Goal: Navigation & Orientation: Find specific page/section

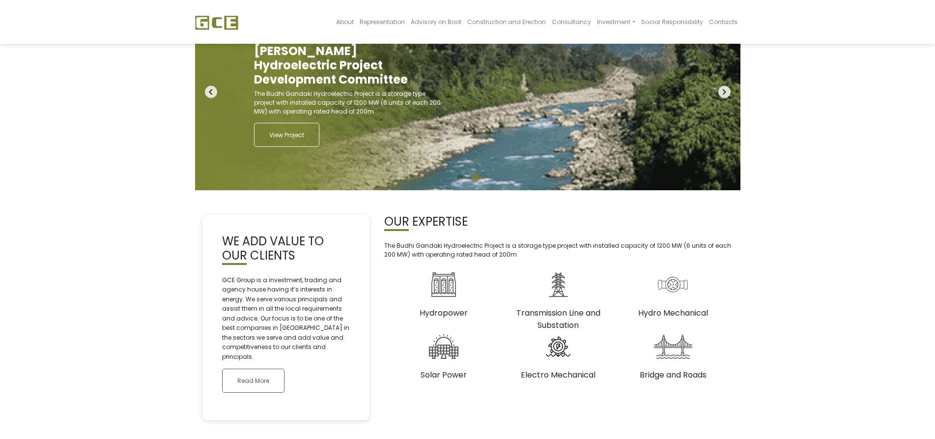
scroll to position [32, 0]
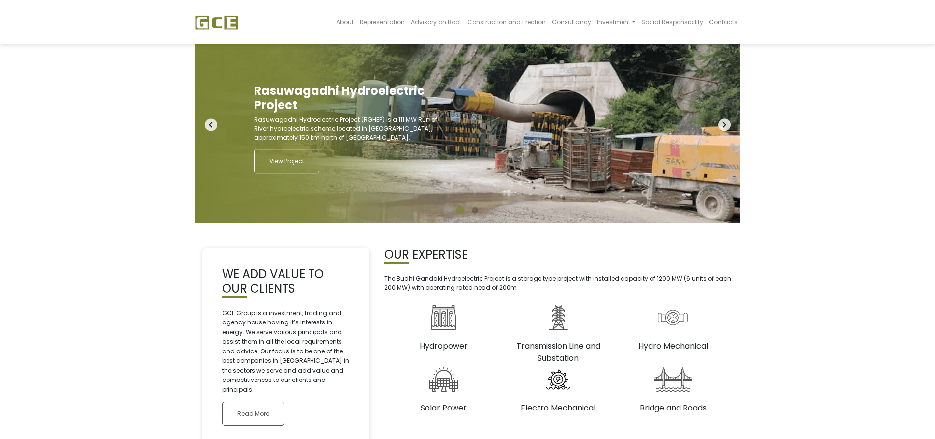
click at [724, 125] on icon "navigate_next" at bounding box center [725, 125] width 12 height 12
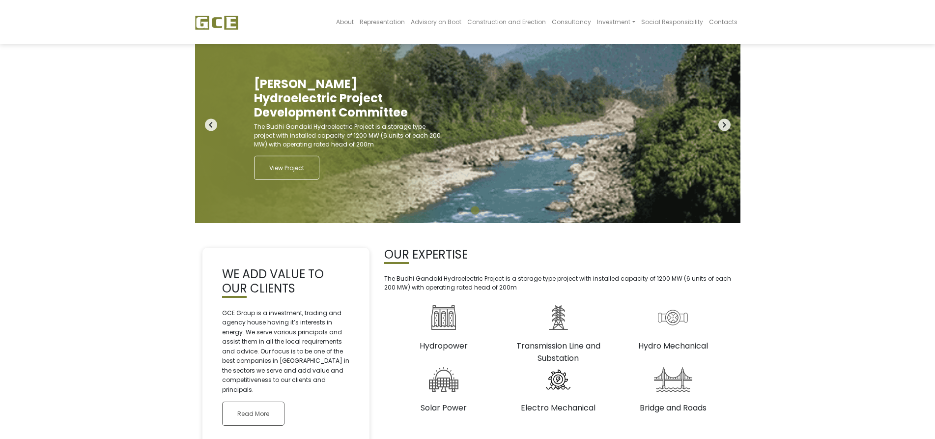
click at [724, 125] on icon "navigate_next" at bounding box center [725, 125] width 12 height 12
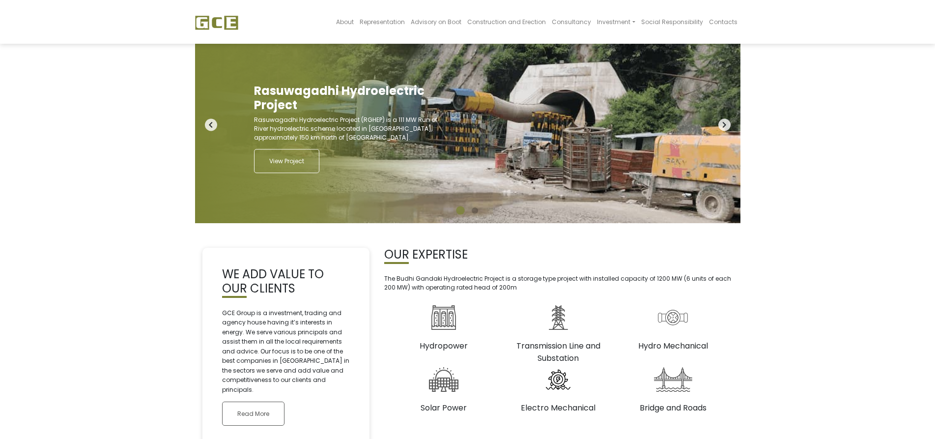
click at [724, 125] on icon "navigate_next" at bounding box center [725, 125] width 12 height 12
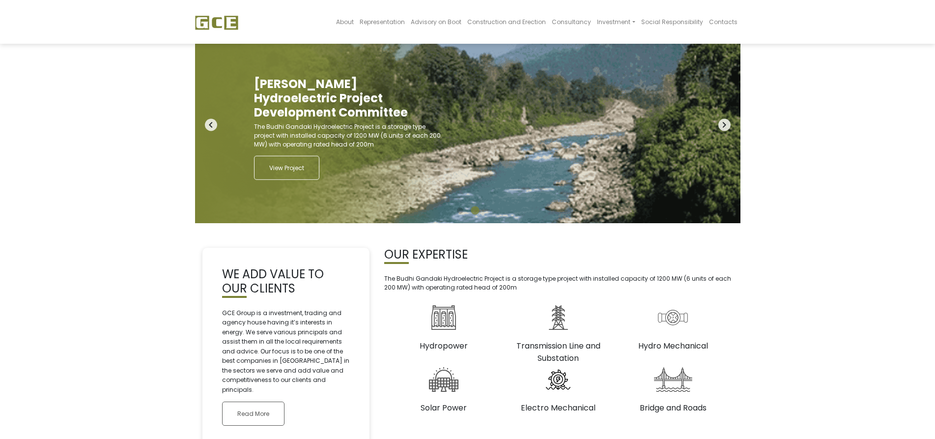
click at [724, 125] on icon "navigate_next" at bounding box center [725, 125] width 12 height 12
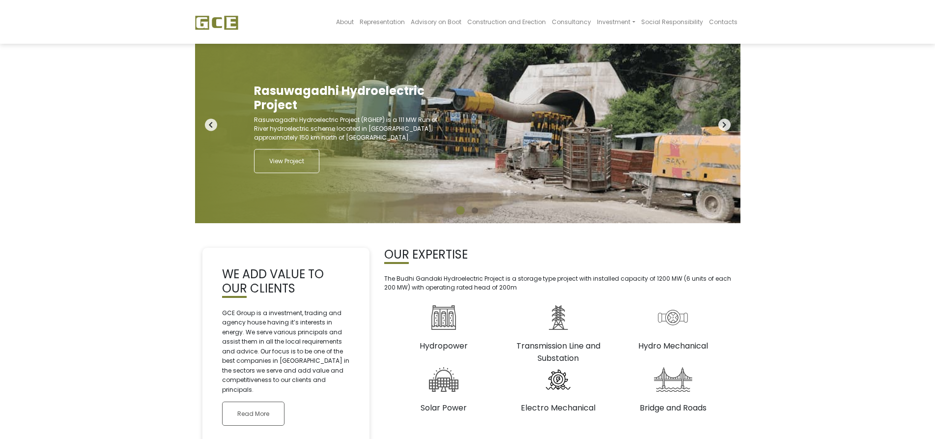
click at [724, 125] on icon "navigate_next" at bounding box center [725, 125] width 12 height 12
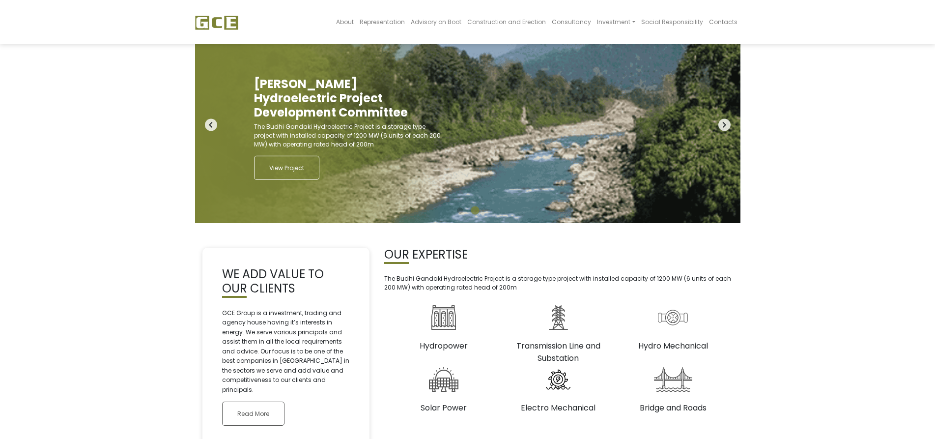
click at [724, 125] on icon "navigate_next" at bounding box center [725, 125] width 12 height 12
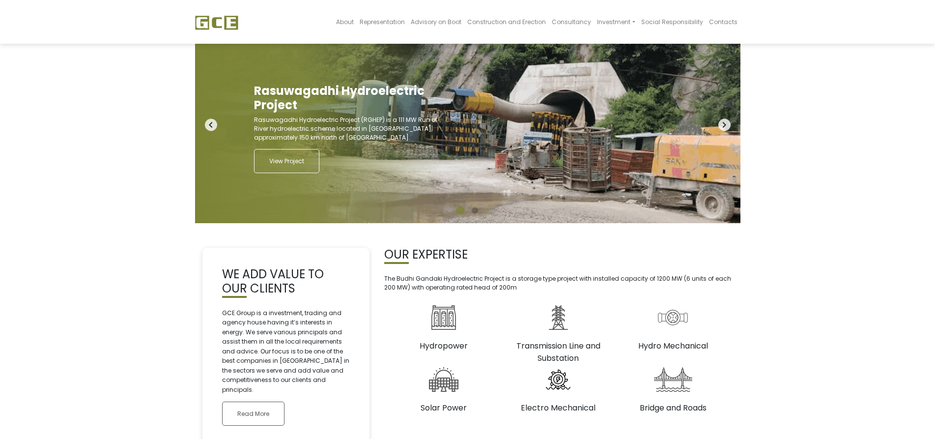
click at [724, 125] on icon "navigate_next" at bounding box center [725, 125] width 12 height 12
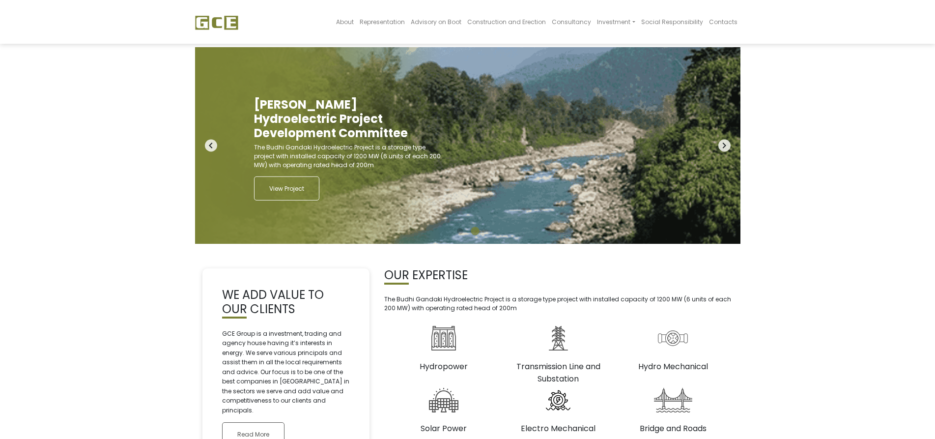
scroll to position [0, 0]
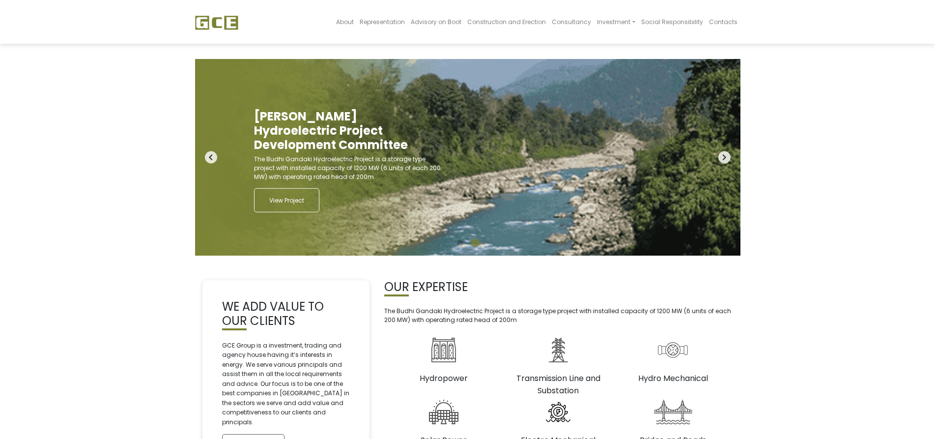
click at [725, 157] on icon "navigate_next" at bounding box center [725, 157] width 12 height 12
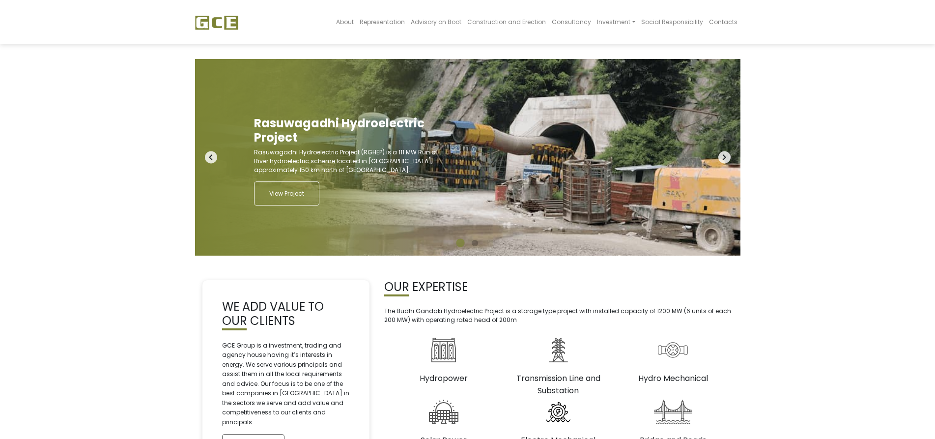
click at [725, 157] on icon "navigate_next" at bounding box center [725, 157] width 12 height 12
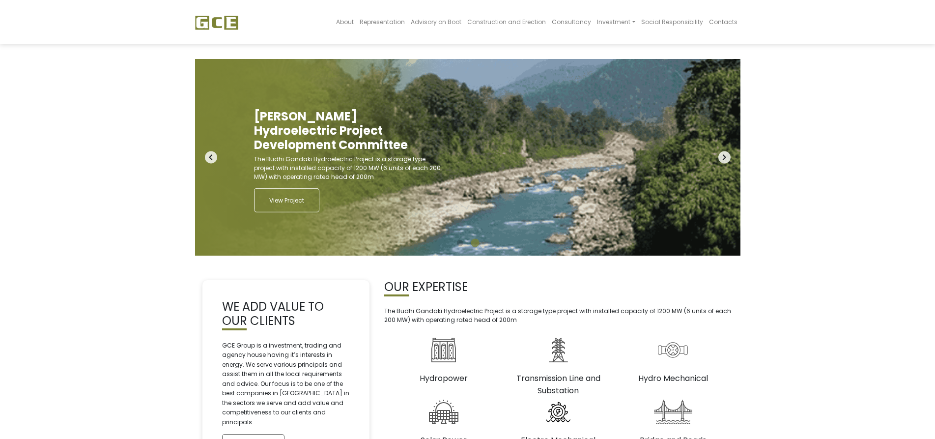
click at [725, 157] on icon "navigate_next" at bounding box center [725, 157] width 12 height 12
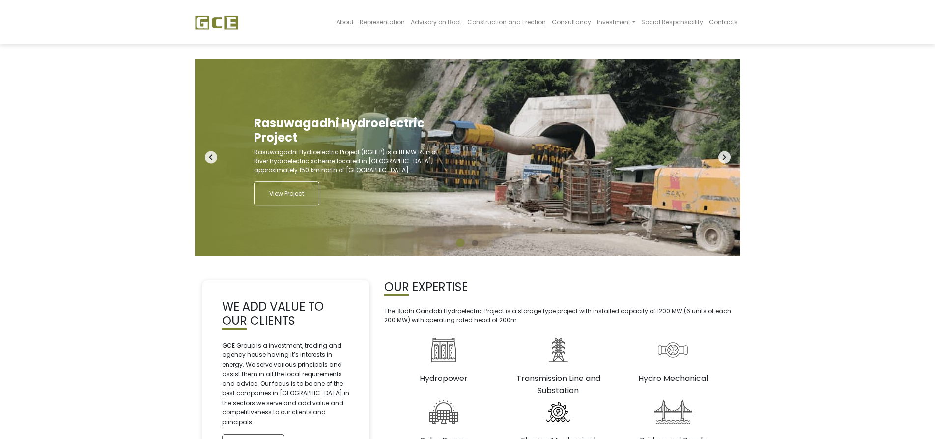
click at [725, 157] on icon "navigate_next" at bounding box center [725, 157] width 12 height 12
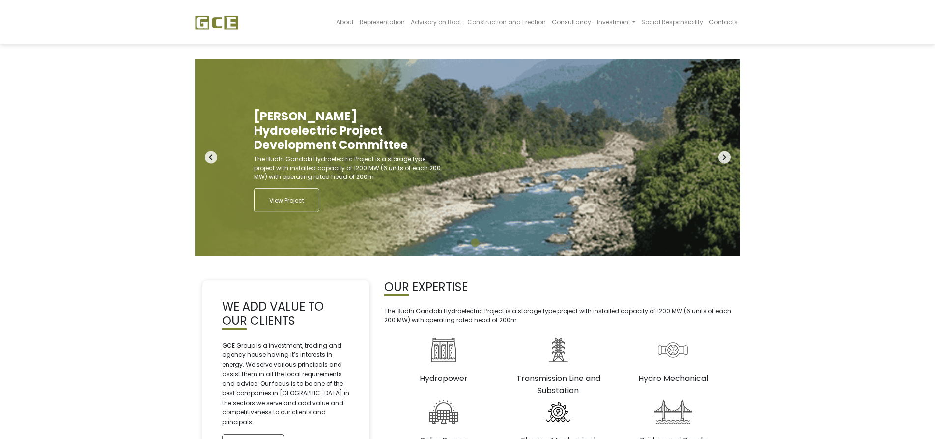
click at [725, 157] on icon "navigate_next" at bounding box center [725, 157] width 12 height 12
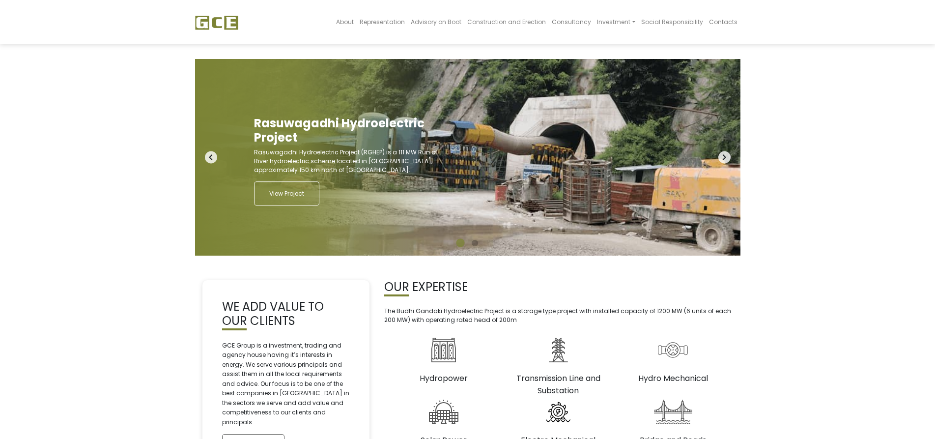
click at [725, 157] on icon "navigate_next" at bounding box center [725, 157] width 12 height 12
click at [354, 20] on span "About" at bounding box center [345, 22] width 18 height 8
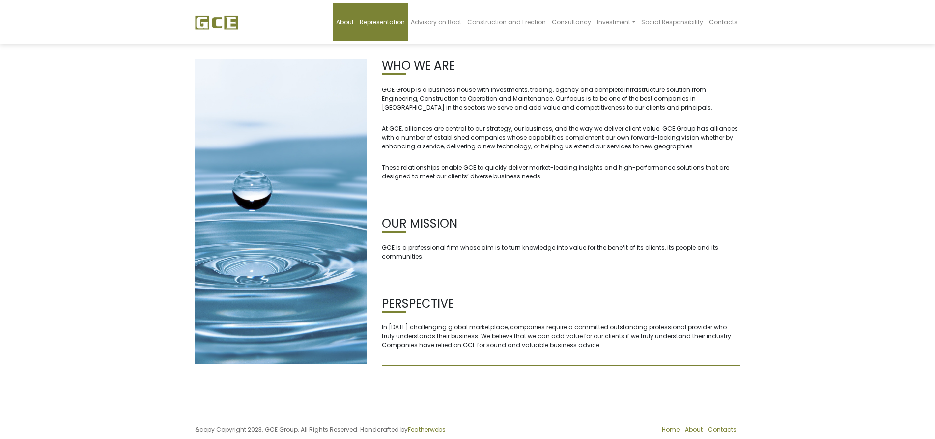
click at [396, 23] on span "Representation" at bounding box center [382, 22] width 45 height 8
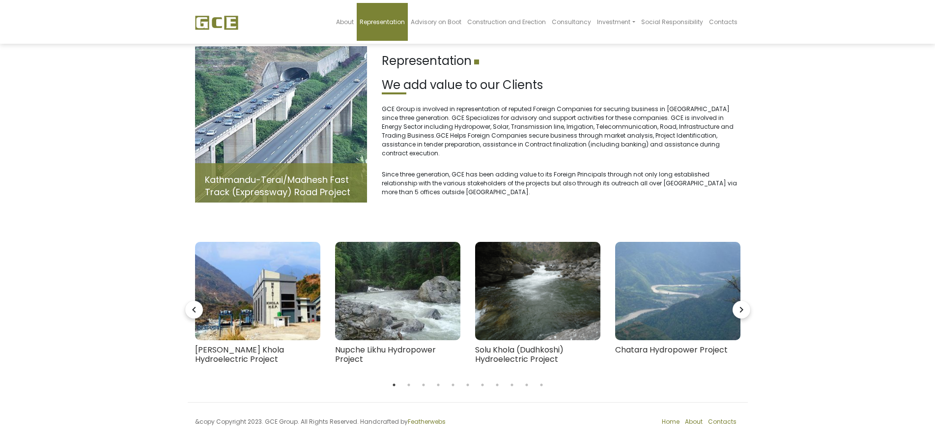
scroll to position [17, 0]
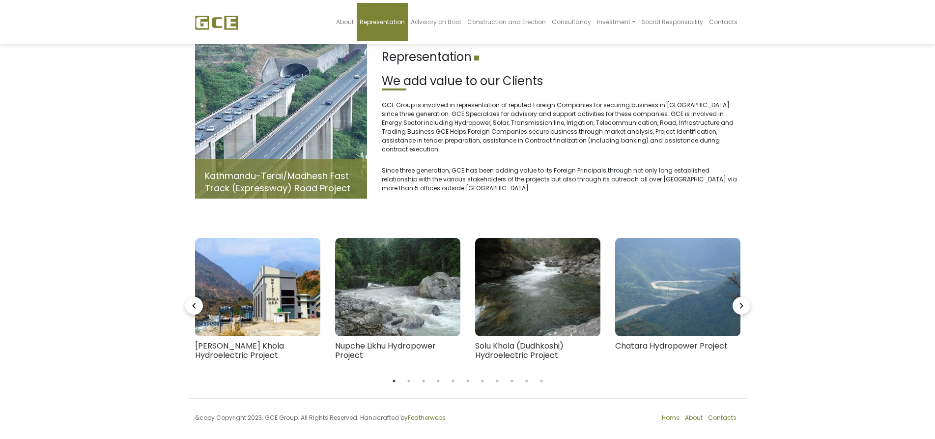
click at [742, 302] on icon "navigate_next" at bounding box center [742, 306] width 18 height 18
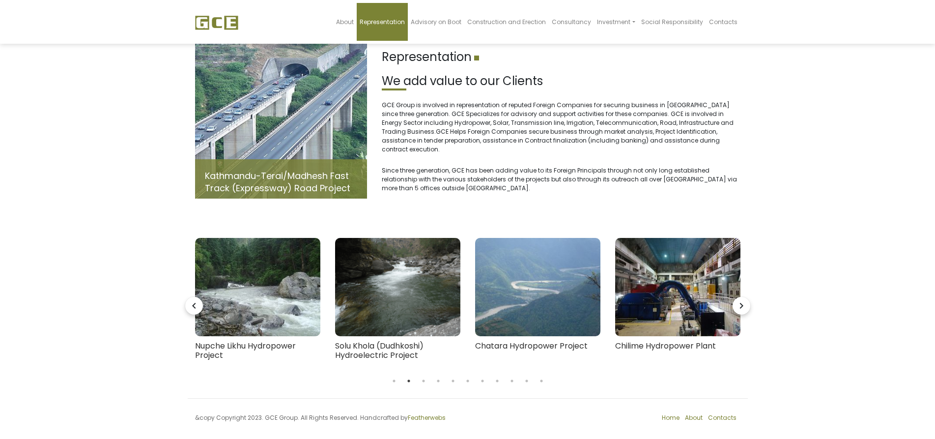
click at [741, 297] on icon "navigate_next" at bounding box center [742, 306] width 18 height 18
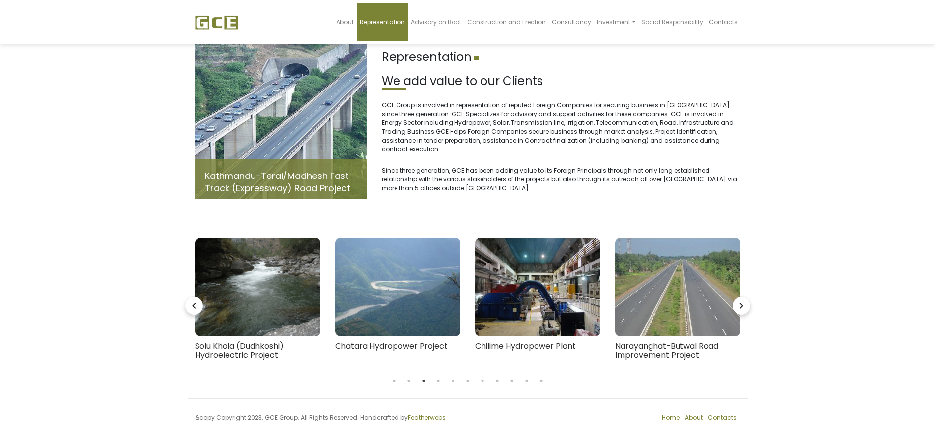
click at [741, 297] on icon "navigate_next" at bounding box center [742, 306] width 18 height 18
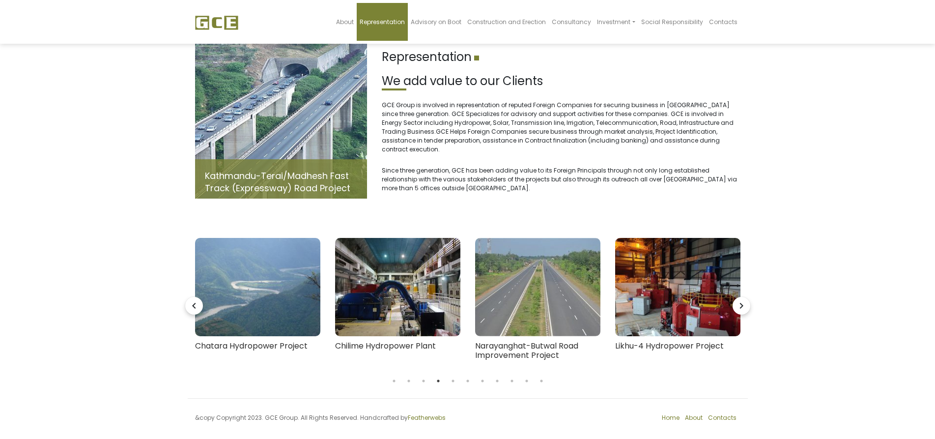
click at [741, 297] on icon "navigate_next" at bounding box center [742, 306] width 18 height 18
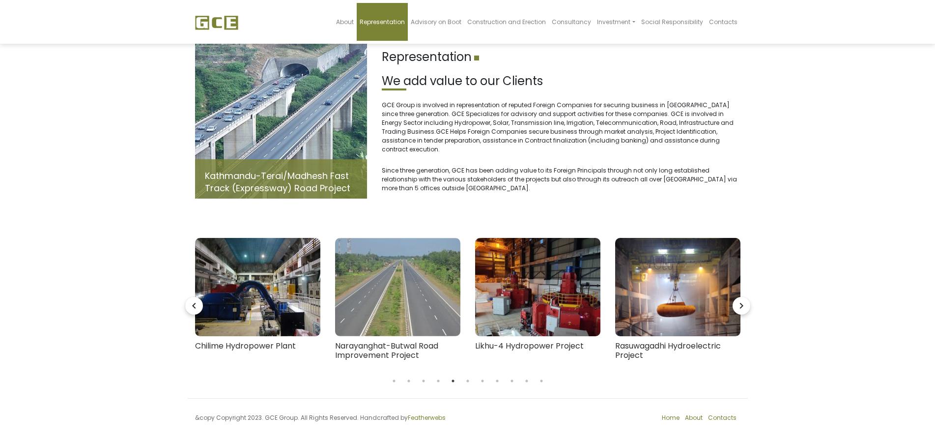
scroll to position [0, 0]
